Goal: Task Accomplishment & Management: Complete application form

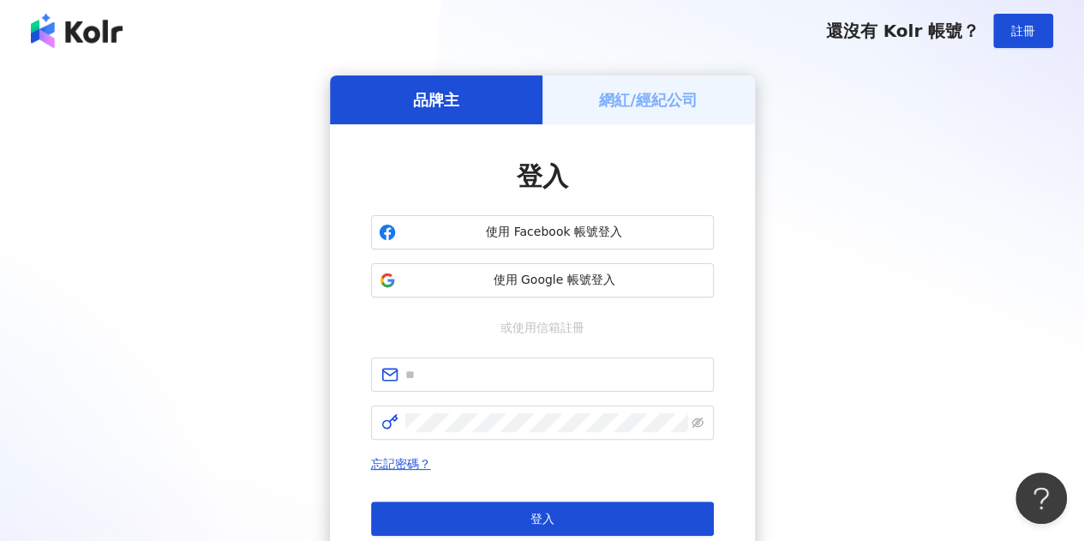
click at [615, 114] on div "網紅/經紀公司" at bounding box center [649, 99] width 213 height 49
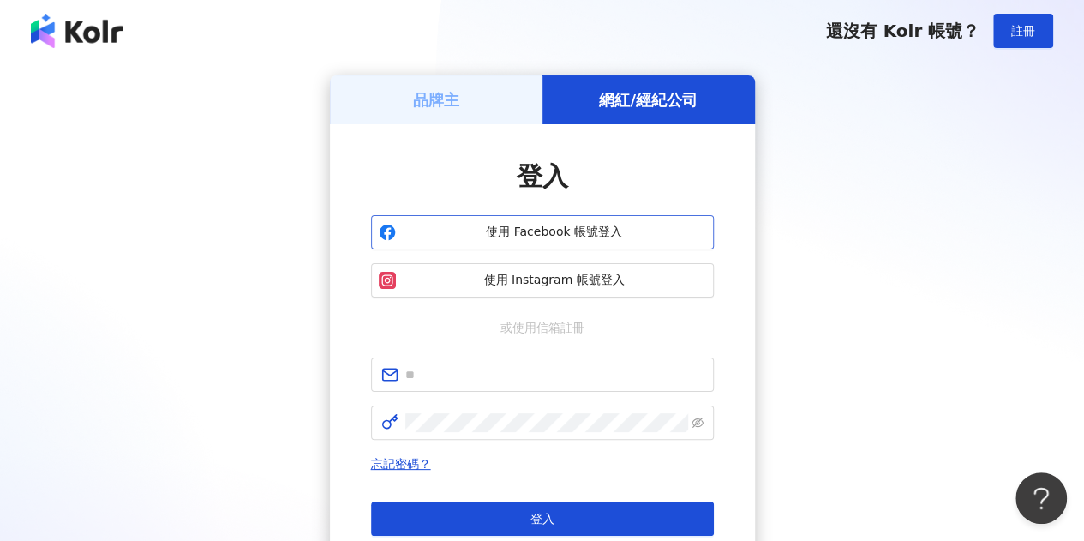
click at [581, 237] on span "使用 Facebook 帳號登入" at bounding box center [554, 232] width 303 height 17
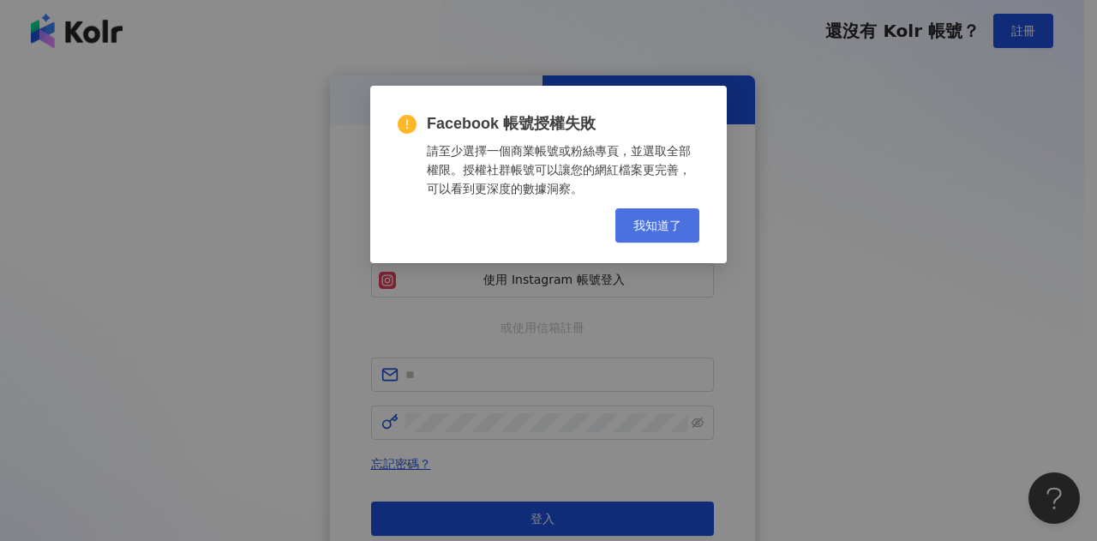
click at [674, 219] on span "我知道了" at bounding box center [657, 226] width 48 height 14
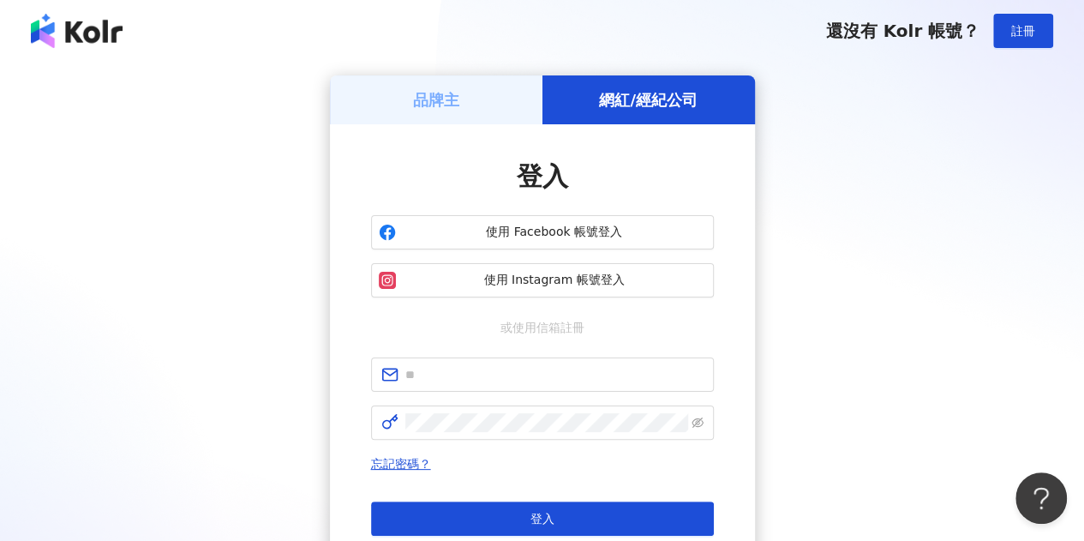
scroll to position [86, 0]
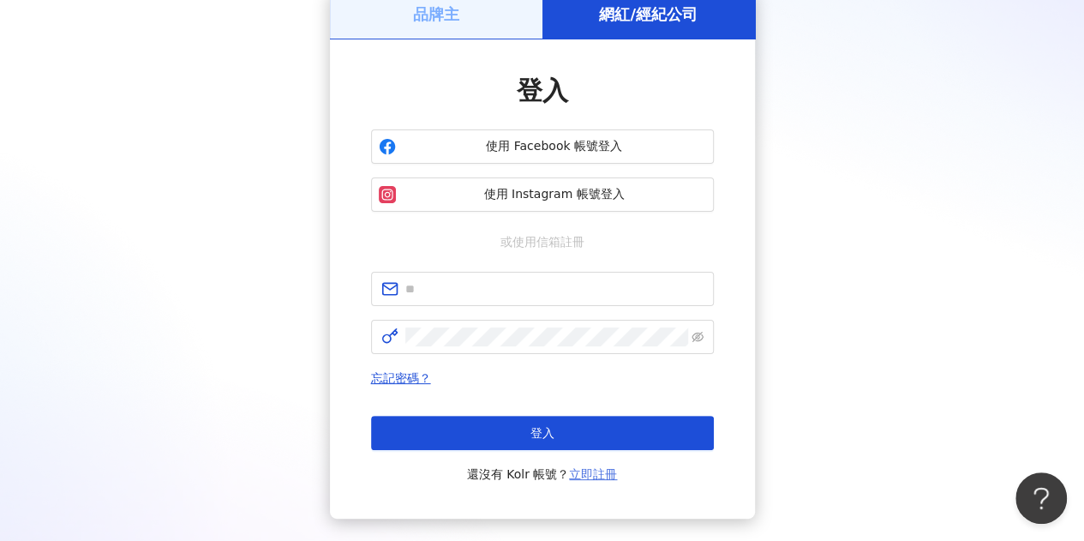
click at [593, 474] on link "立即註冊" at bounding box center [593, 474] width 48 height 14
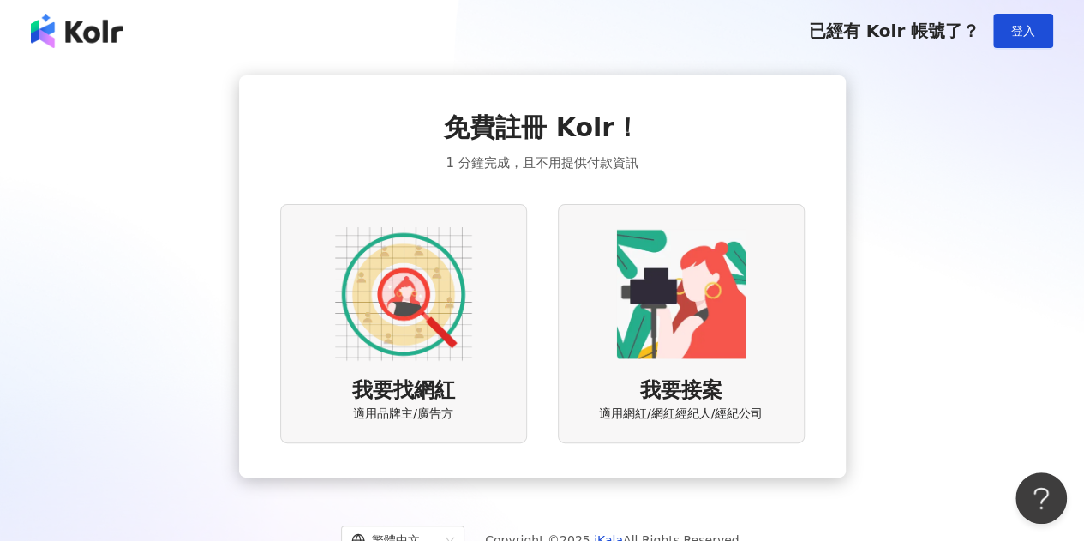
click at [696, 325] on img at bounding box center [681, 293] width 137 height 137
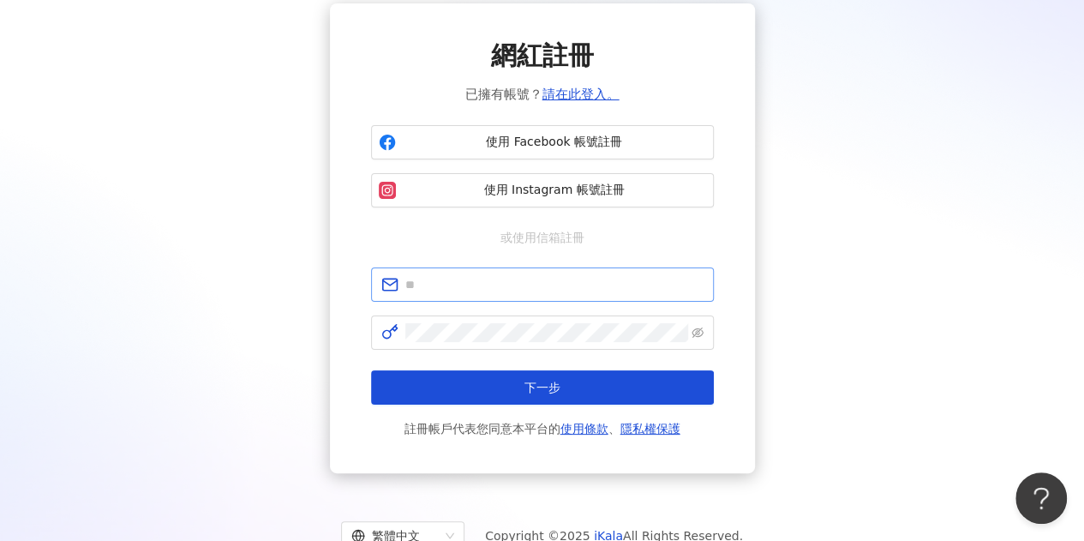
scroll to position [45, 0]
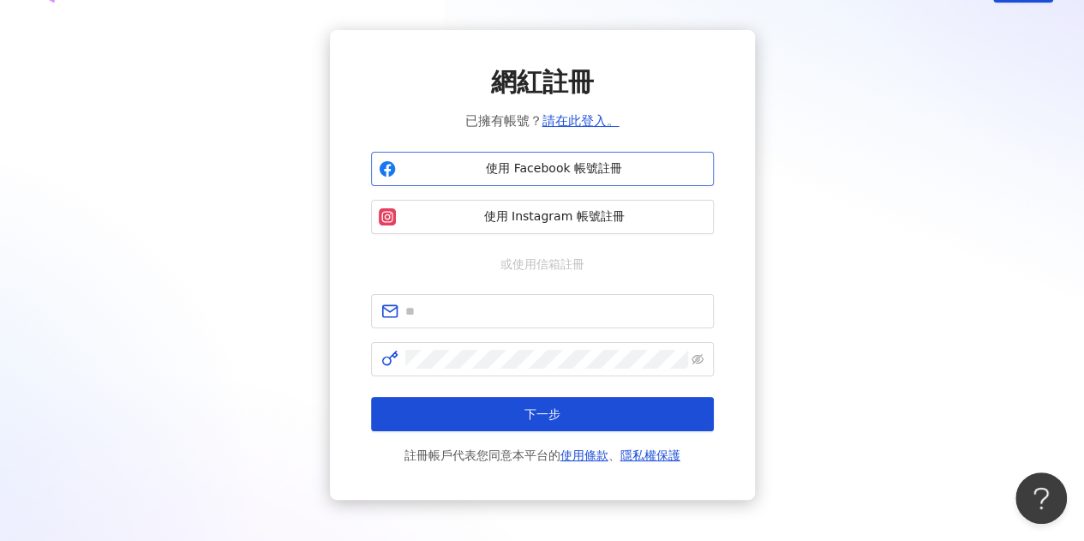
click at [587, 177] on span "使用 Facebook 帳號註冊" at bounding box center [554, 168] width 303 height 17
click at [900, 369] on div "網紅註冊 已擁有帳號？ 請在此登入。 使用 Facebook 帳號註冊 使用 Instagram 帳號註冊 或使用信箱註冊 下一步 註冊帳戶代表您同意本平台的…" at bounding box center [542, 265] width 1043 height 470
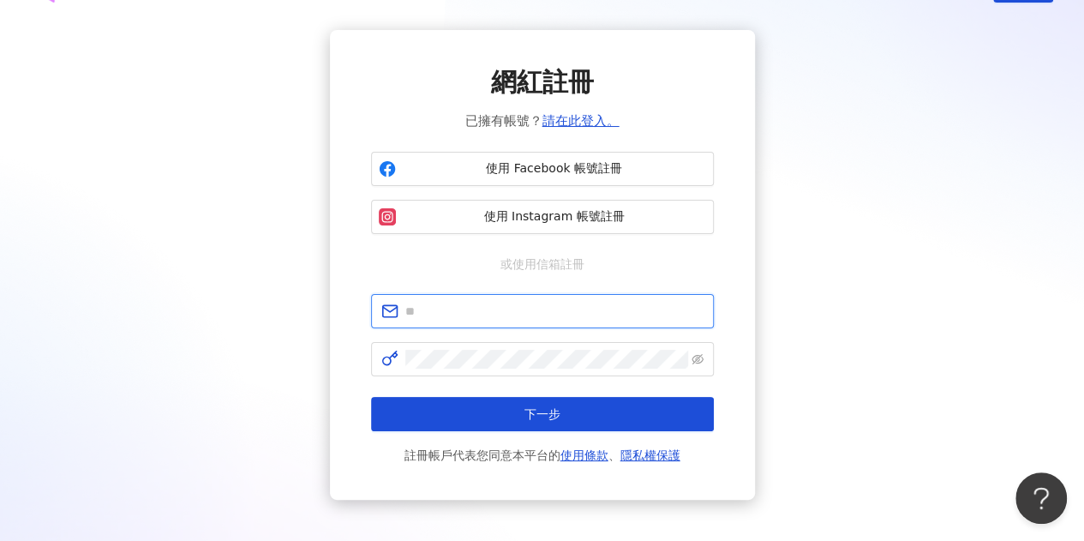
click at [648, 302] on input "text" at bounding box center [554, 311] width 298 height 19
type input "**********"
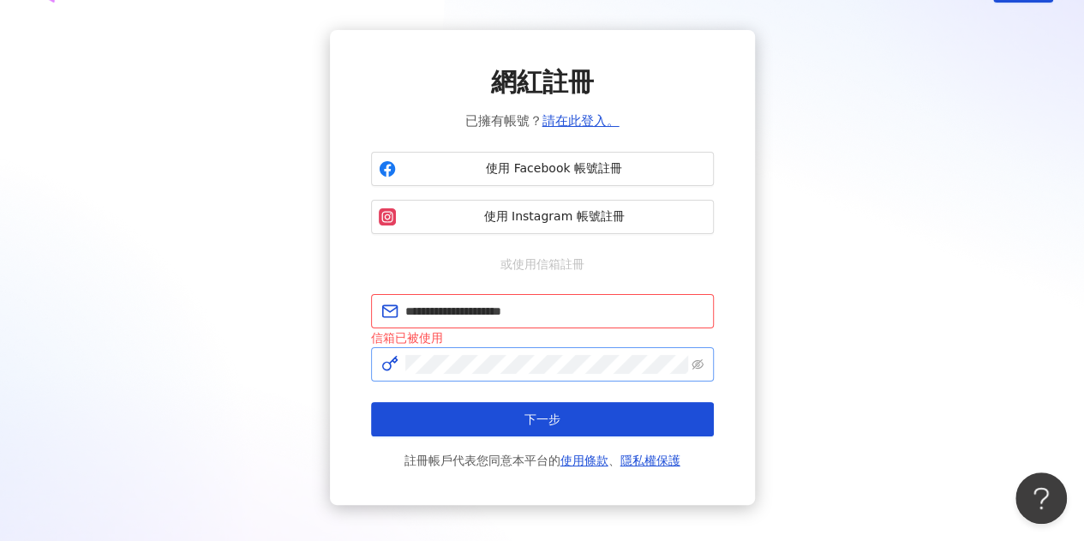
click at [705, 363] on span at bounding box center [542, 364] width 343 height 34
click at [699, 364] on icon "eye-invisible" at bounding box center [698, 364] width 12 height 12
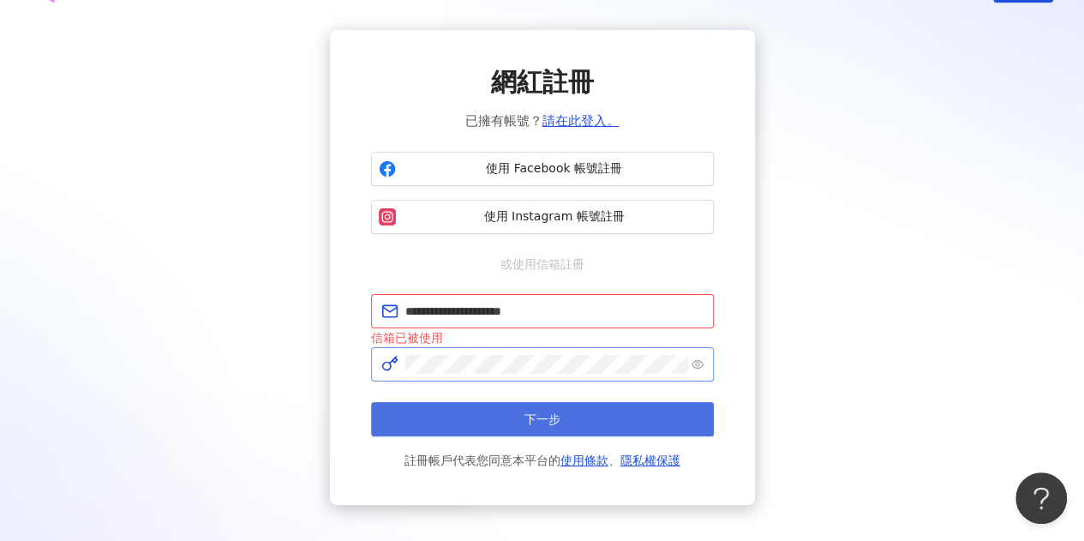
click at [593, 424] on button "下一步" at bounding box center [542, 419] width 343 height 34
click at [591, 421] on button "下一步" at bounding box center [542, 419] width 343 height 34
click at [594, 419] on button "下一步" at bounding box center [542, 419] width 343 height 34
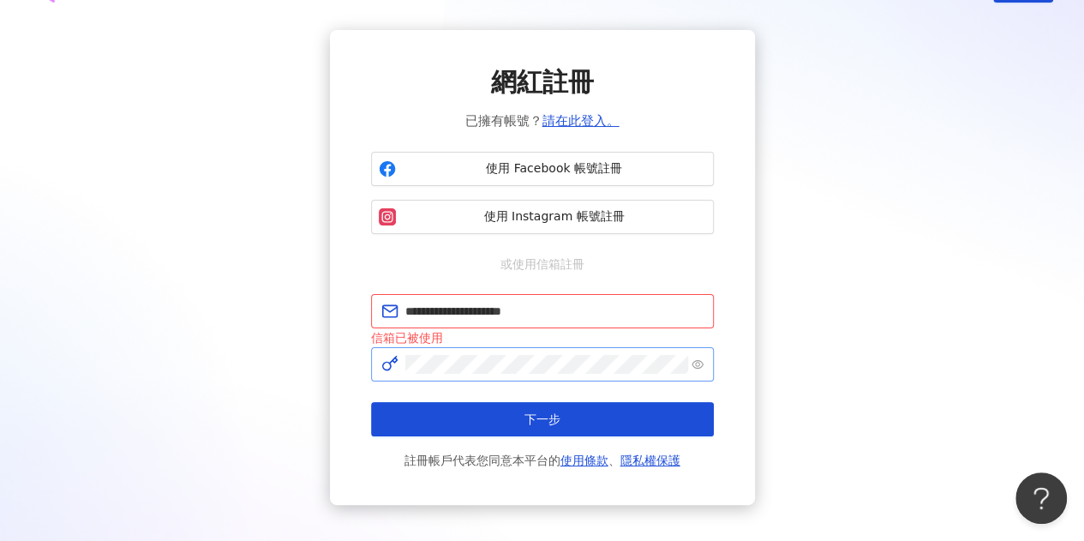
click at [896, 395] on div "**********" at bounding box center [542, 267] width 1043 height 475
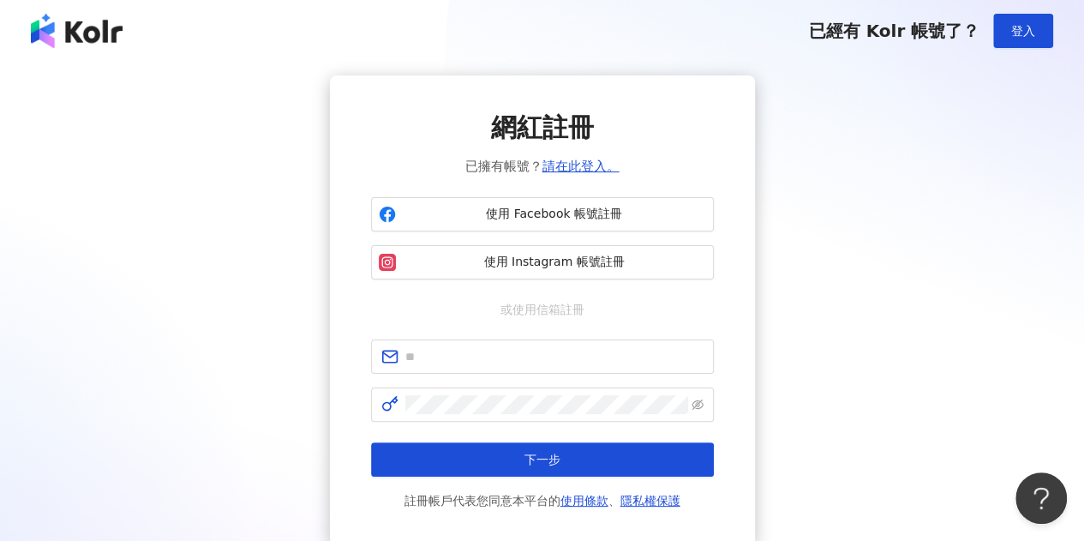
click at [1003, 11] on div "已經有 Kolr 帳號了？ 登入" at bounding box center [542, 31] width 1084 height 62
click at [1006, 23] on button "登入" at bounding box center [1023, 31] width 60 height 34
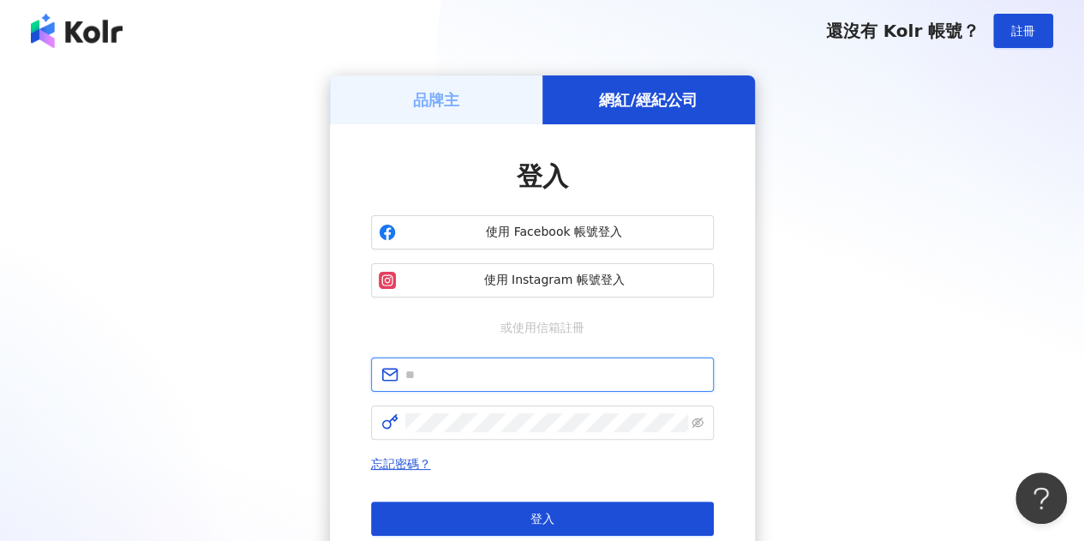
click at [466, 376] on input "text" at bounding box center [554, 374] width 298 height 19
type input "**********"
click at [696, 424] on icon "eye-invisible" at bounding box center [698, 423] width 12 height 12
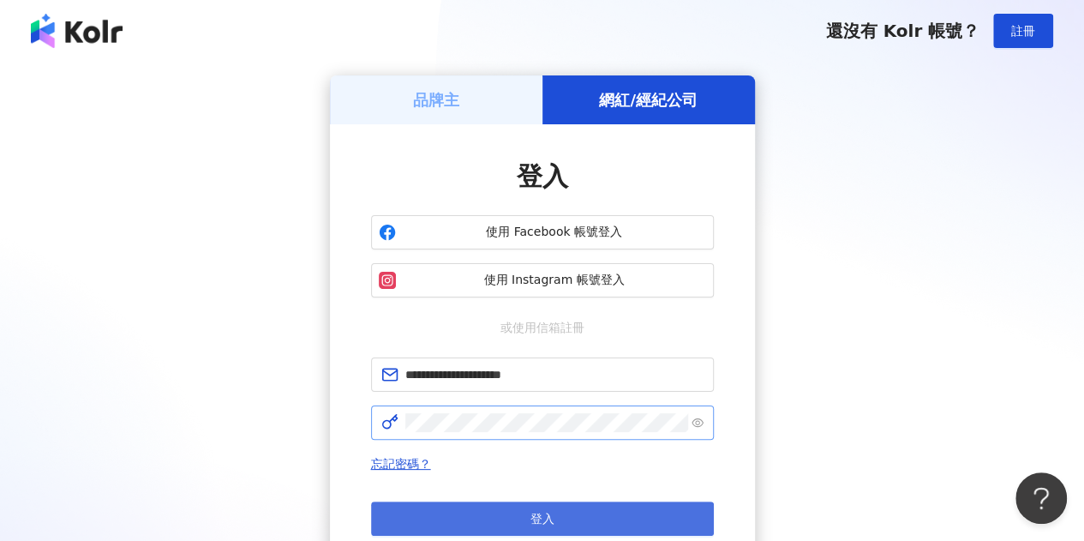
click at [598, 511] on button "登入" at bounding box center [542, 518] width 343 height 34
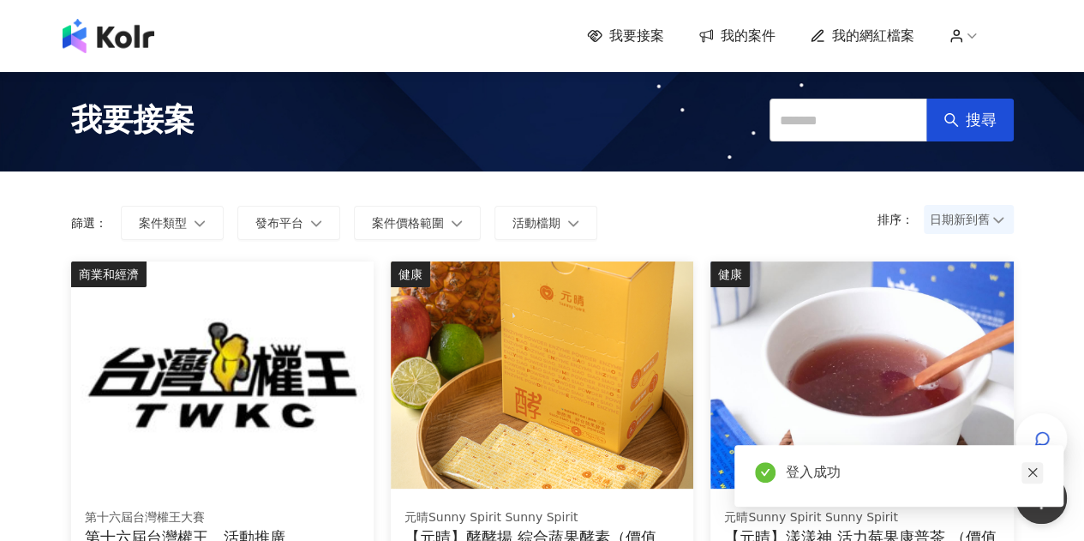
click at [1027, 474] on icon "close" at bounding box center [1033, 472] width 12 height 12
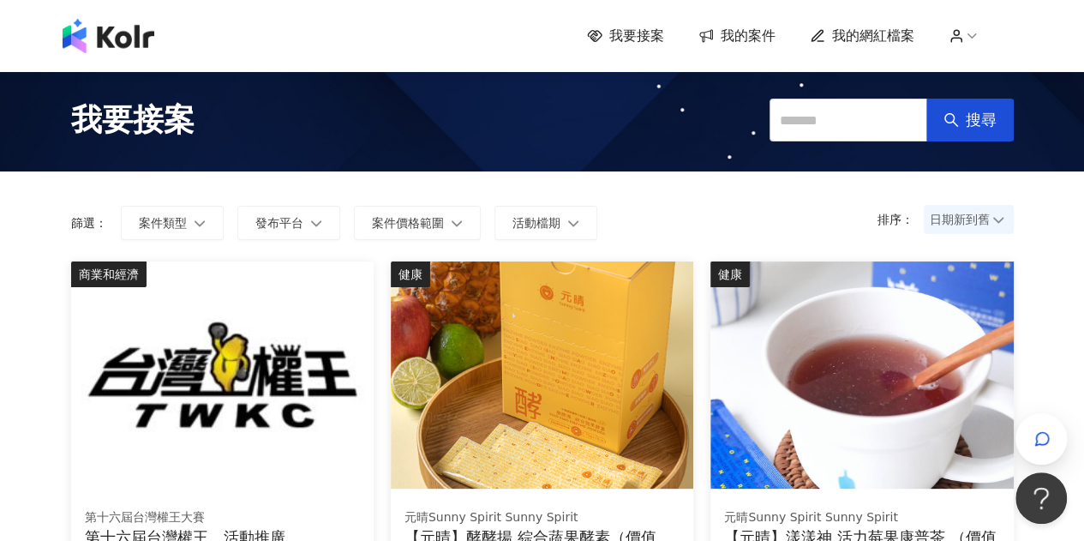
click at [761, 42] on span "我的案件" at bounding box center [748, 36] width 55 height 19
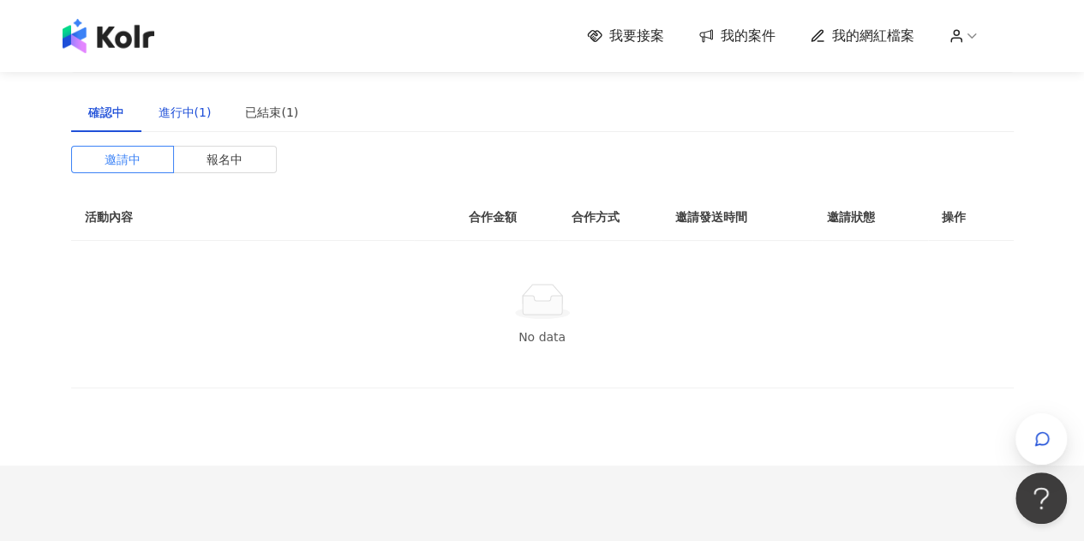
click at [201, 119] on div "進行中(1)" at bounding box center [185, 112] width 53 height 19
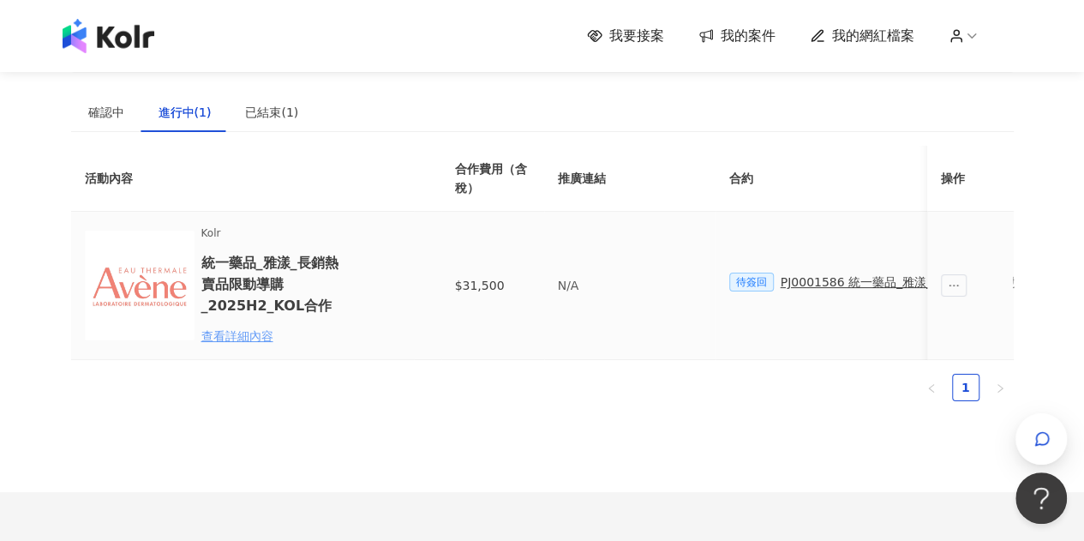
click at [250, 332] on div "查看詳細內容" at bounding box center [276, 336] width 150 height 19
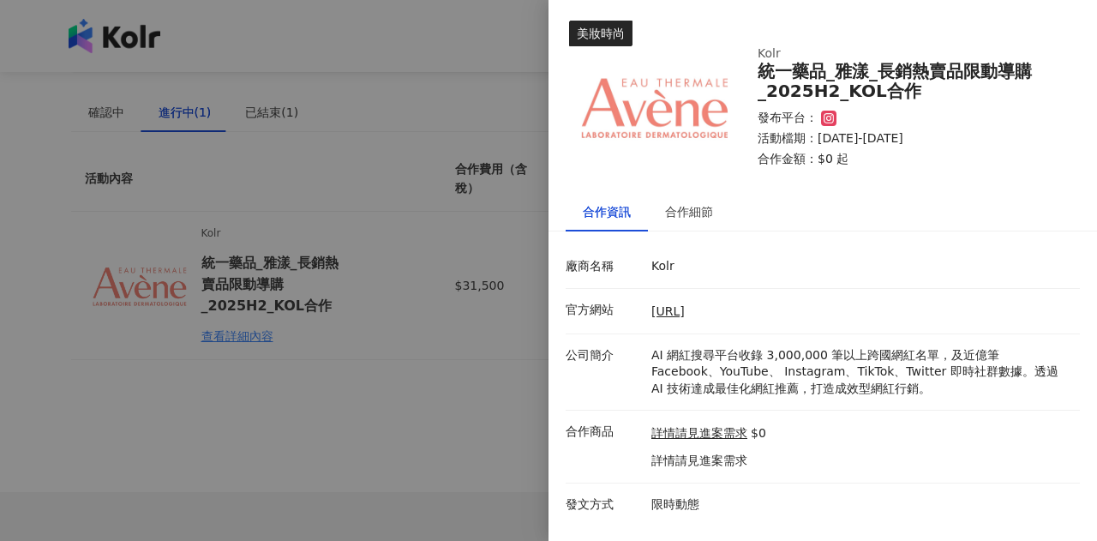
click at [399, 412] on div at bounding box center [548, 270] width 1097 height 541
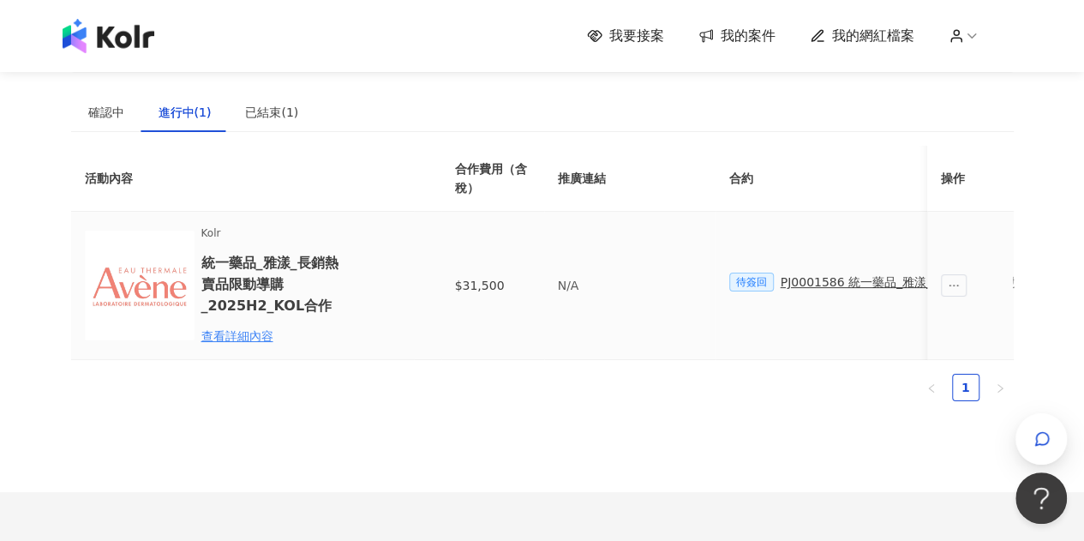
click at [823, 284] on div "PJ0001586 統一藥品_雅漾_長銷熱賣品限動導購_2025H2_KOL合作" at bounding box center [964, 282] width 367 height 19
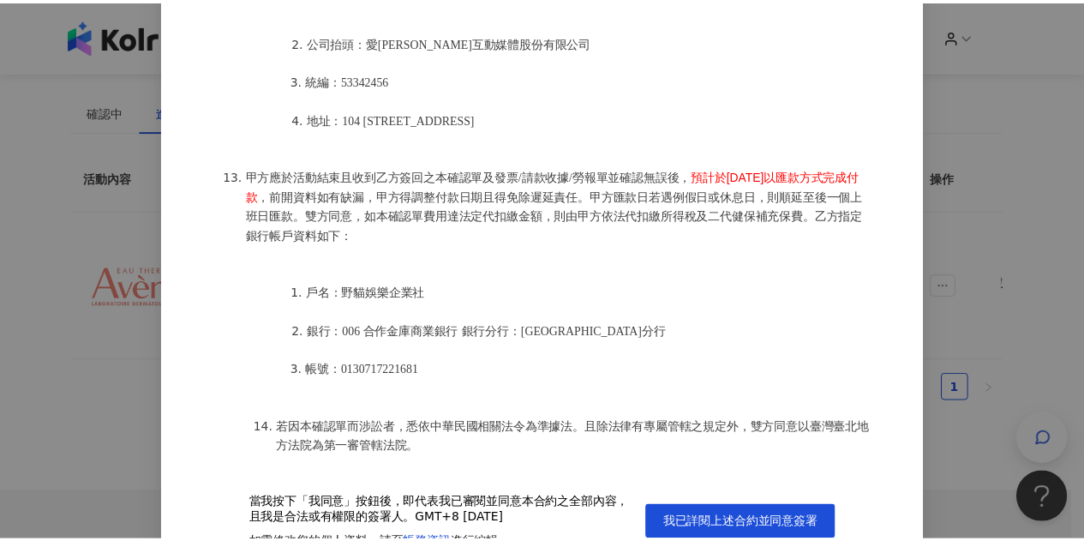
scroll to position [62, 0]
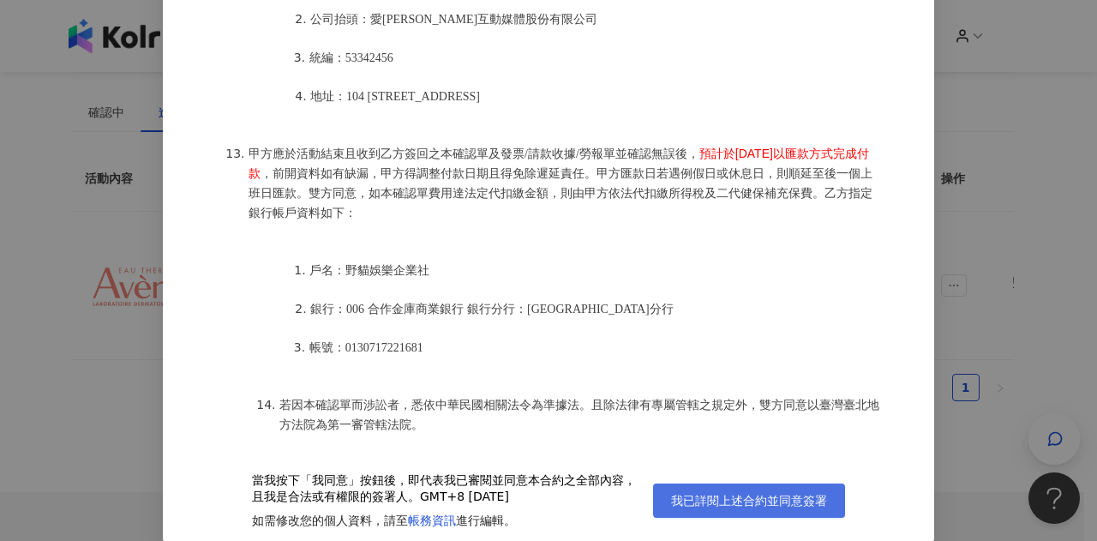
click at [732, 503] on span "我已詳閱上述合約並同意簽署" at bounding box center [749, 501] width 156 height 14
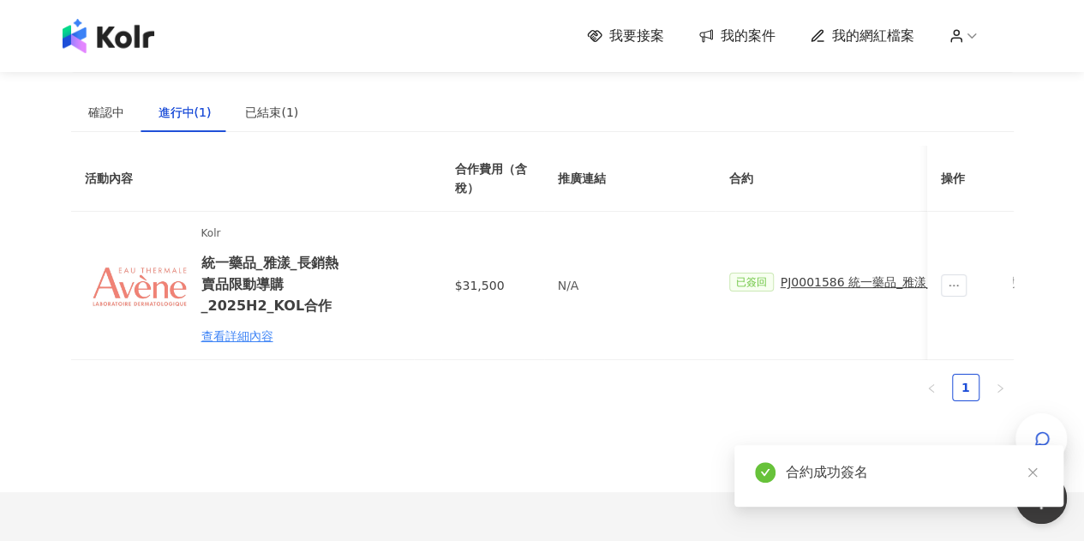
drag, startPoint x: 1029, startPoint y: 475, endPoint x: 1017, endPoint y: 477, distance: 11.3
click at [1027, 476] on icon "close" at bounding box center [1033, 472] width 12 height 12
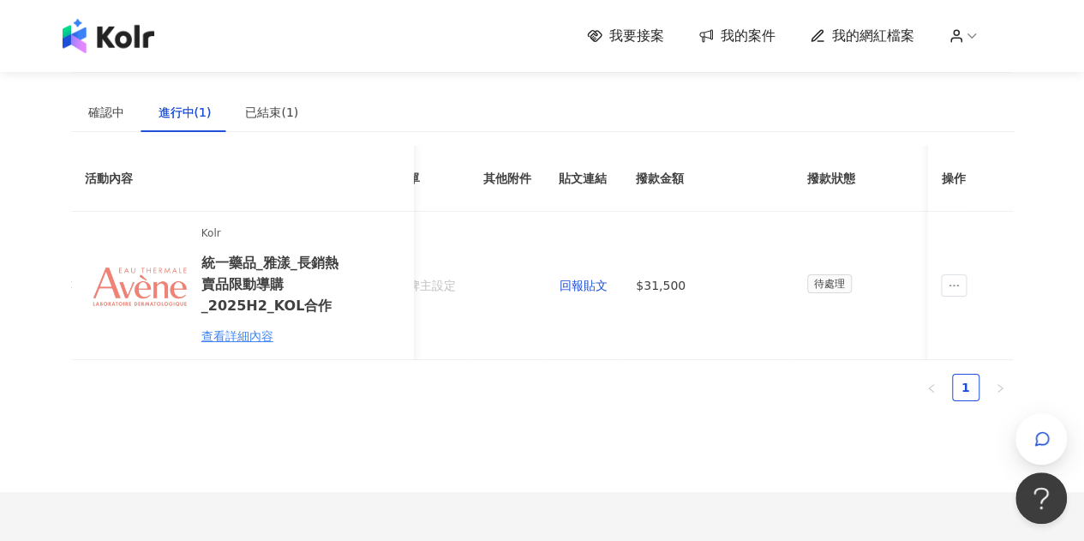
scroll to position [0, 776]
